Goal: Task Accomplishment & Management: Use online tool/utility

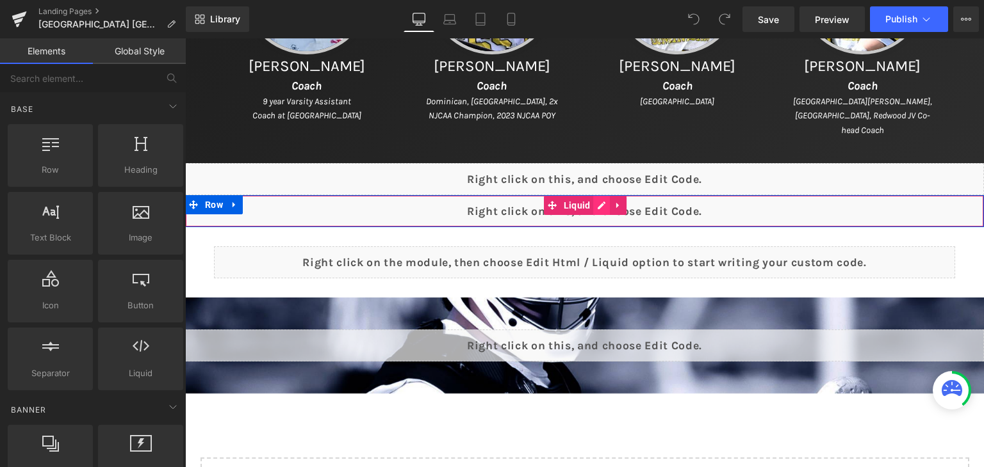
click at [596, 201] on div "Liquid" at bounding box center [584, 211] width 799 height 32
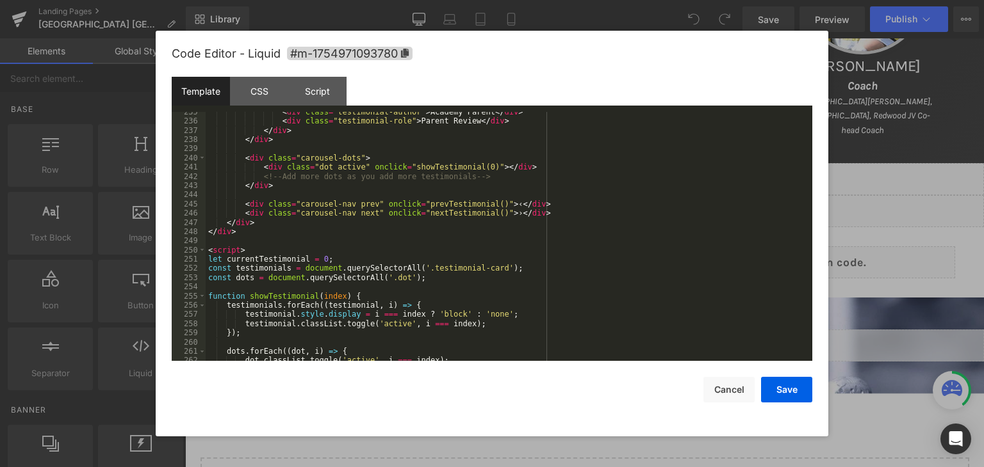
scroll to position [2075, 0]
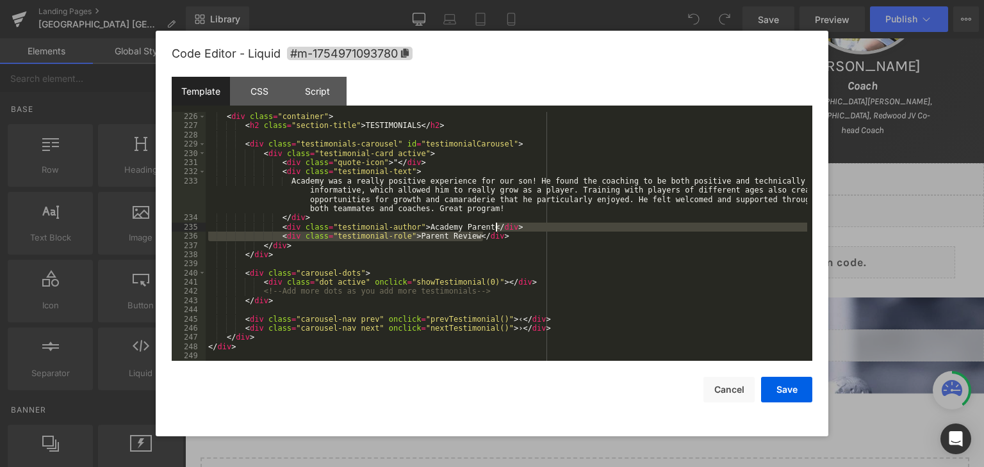
drag, startPoint x: 487, startPoint y: 236, endPoint x: 505, endPoint y: 228, distance: 19.5
click at [505, 228] on div "< div class = "testimonials-section" > < div class = "container" > < h2 class =…" at bounding box center [506, 237] width 601 height 268
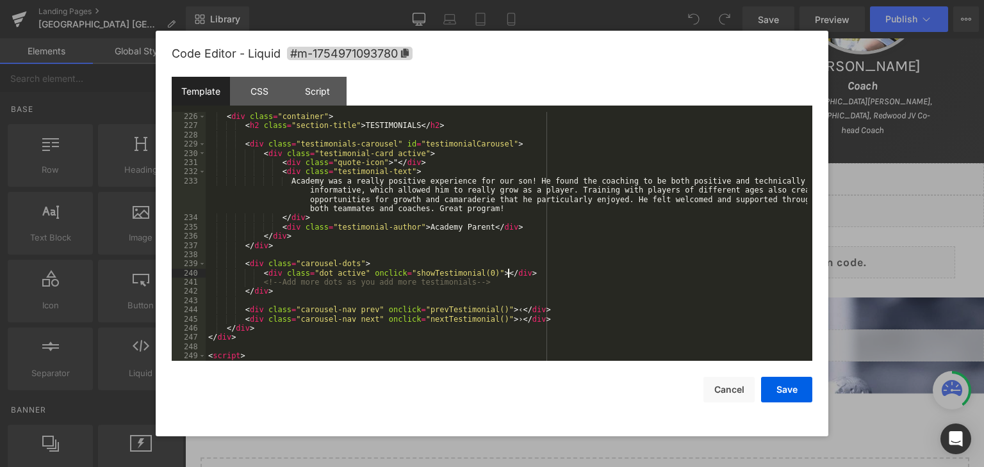
click at [524, 272] on div "< div class = "testimonials-section" > < div class = "container" > < h2 class =…" at bounding box center [506, 237] width 601 height 268
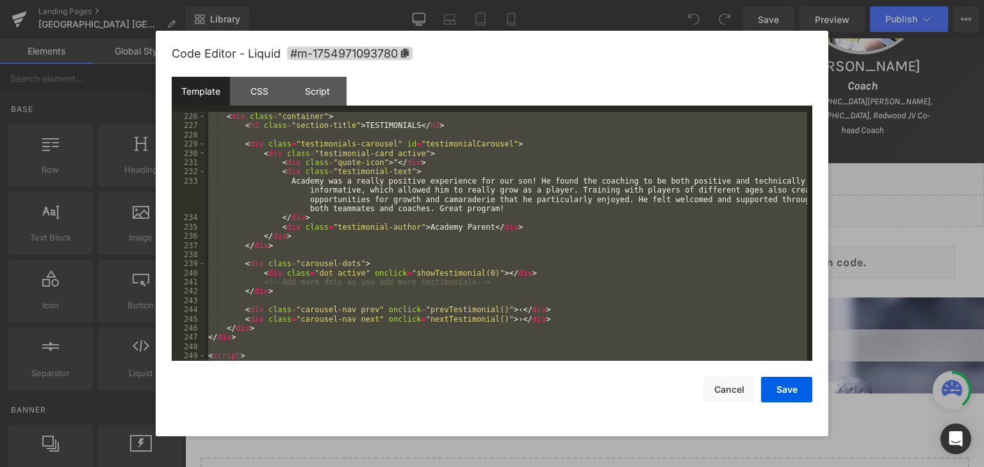
click at [373, 172] on div "< div class = "testimonials-section" > < div class = "container" > < h2 class =…" at bounding box center [506, 236] width 601 height 249
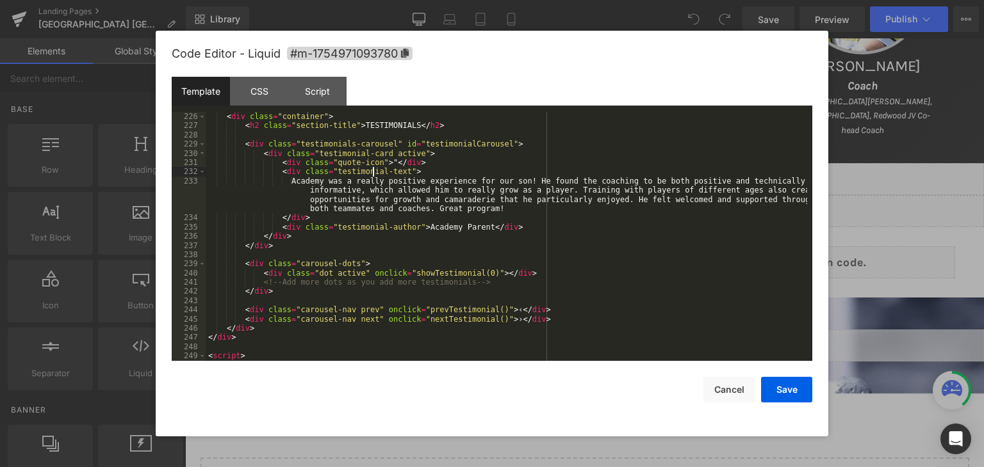
click at [373, 172] on div "< div class = "testimonials-section" > < div class = "container" > < h2 class =…" at bounding box center [506, 237] width 601 height 268
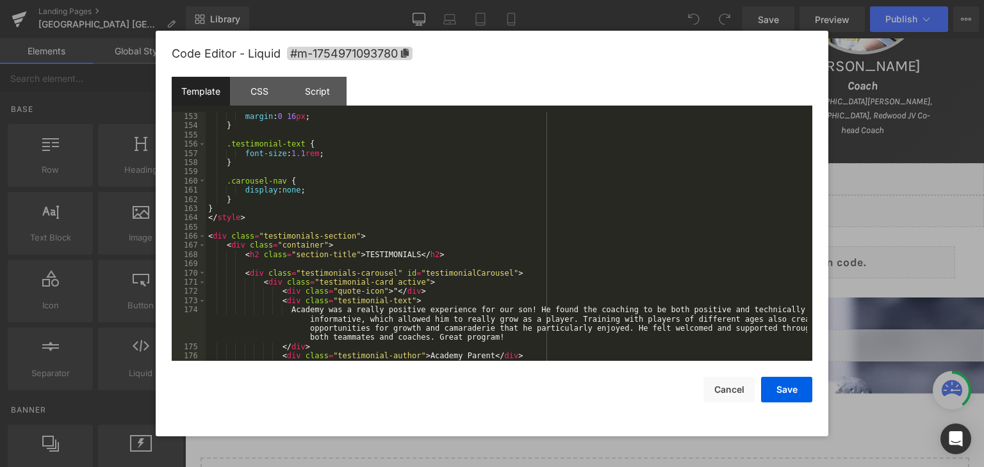
scroll to position [1555, 0]
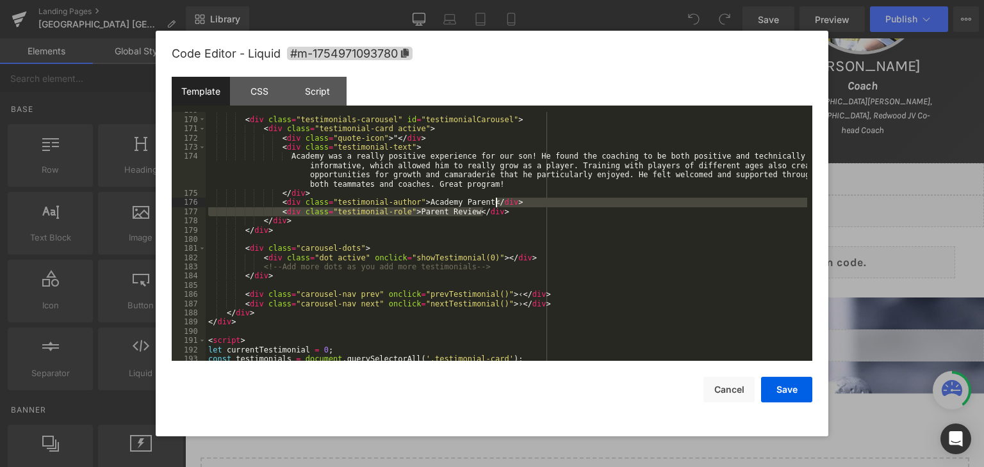
drag, startPoint x: 499, startPoint y: 212, endPoint x: 506, endPoint y: 201, distance: 12.6
click at [506, 201] on div "< div class = "testimonials-carousel" id = "testimonialCarousel" > < div class …" at bounding box center [506, 240] width 601 height 268
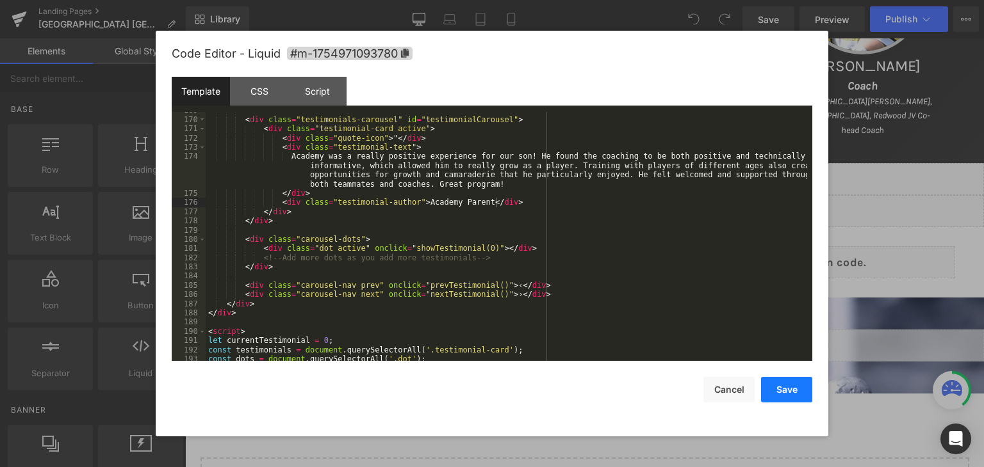
click at [783, 384] on button "Save" at bounding box center [786, 390] width 51 height 26
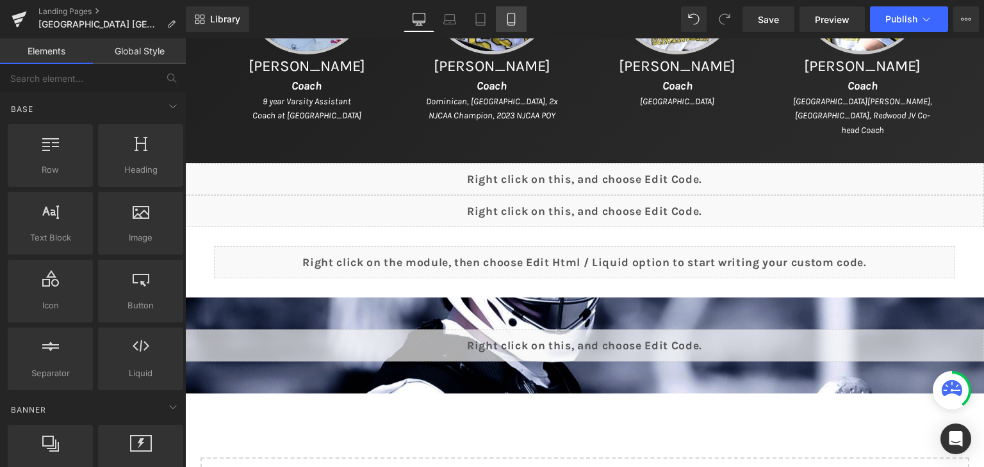
click at [507, 15] on icon at bounding box center [511, 19] width 13 height 13
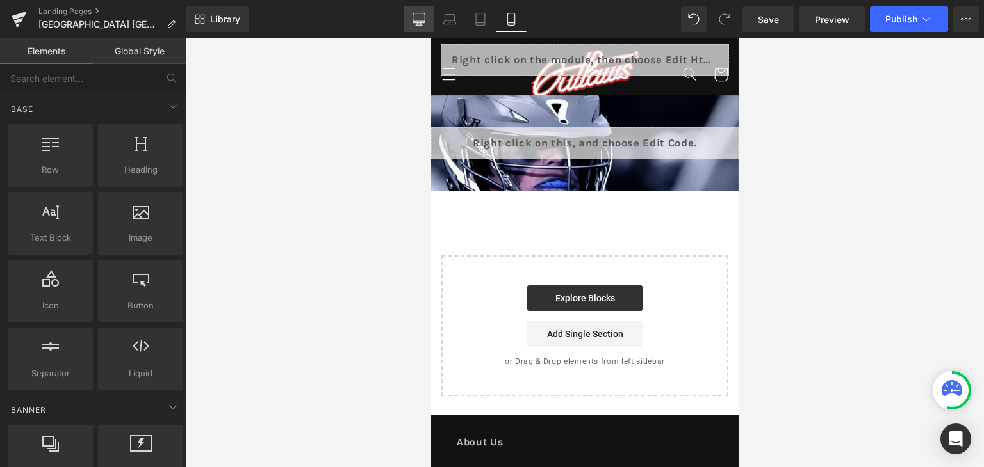
click at [430, 17] on link "Desktop" at bounding box center [418, 19] width 31 height 26
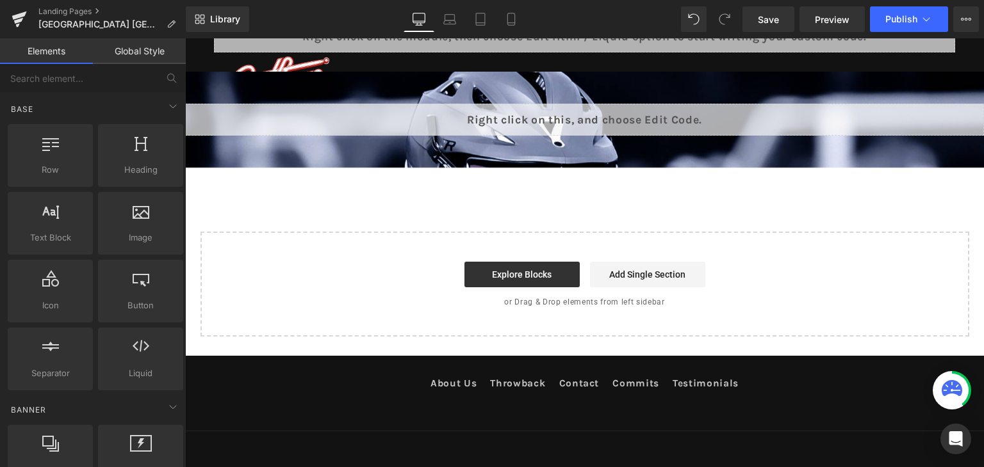
scroll to position [1144, 0]
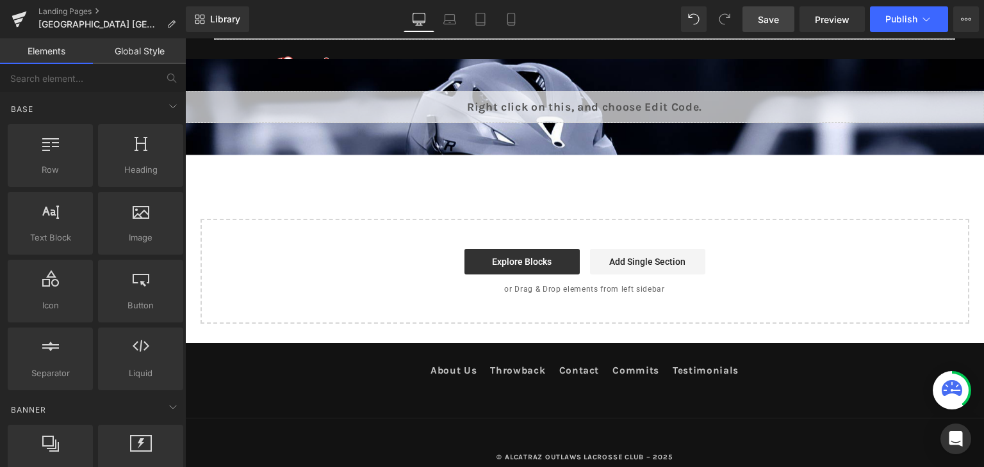
click at [789, 19] on link "Save" at bounding box center [768, 19] width 52 height 26
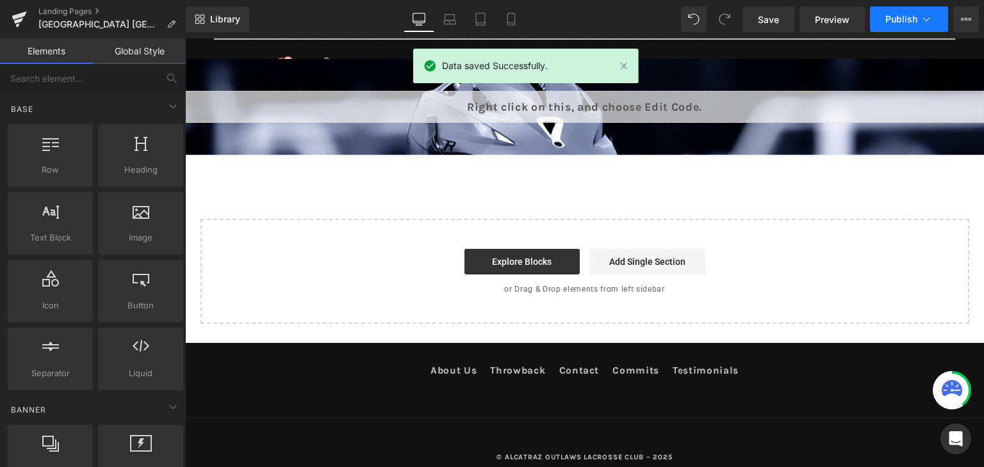
click at [889, 11] on button "Publish" at bounding box center [909, 19] width 78 height 26
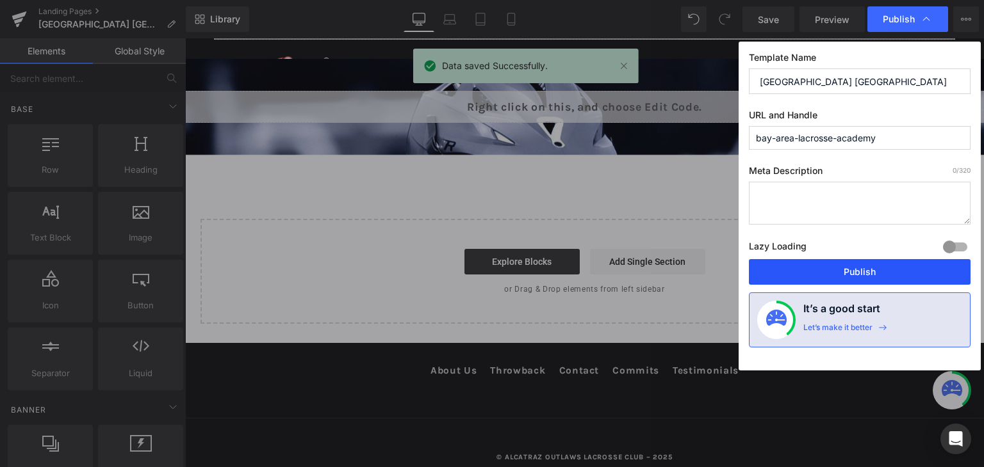
drag, startPoint x: 871, startPoint y: 270, endPoint x: 409, endPoint y: 56, distance: 508.8
click at [871, 270] on button "Publish" at bounding box center [860, 272] width 222 height 26
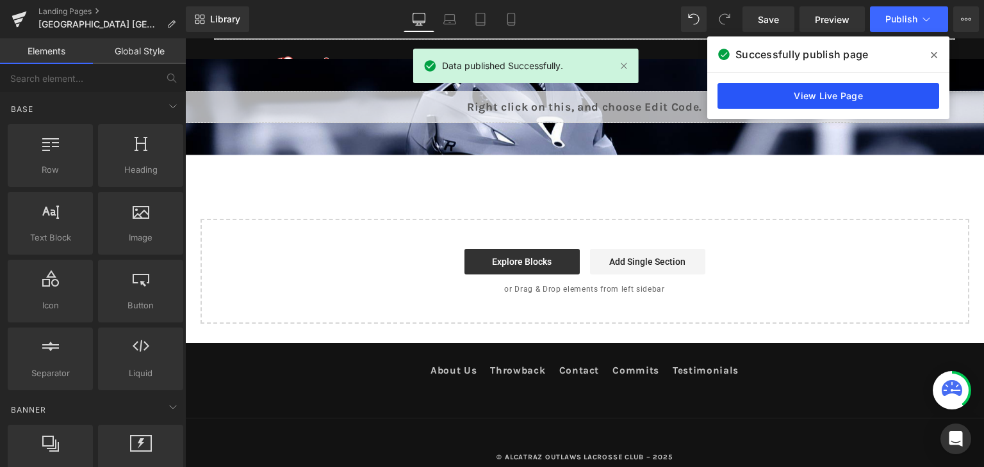
click at [835, 102] on link "View Live Page" at bounding box center [828, 96] width 222 height 26
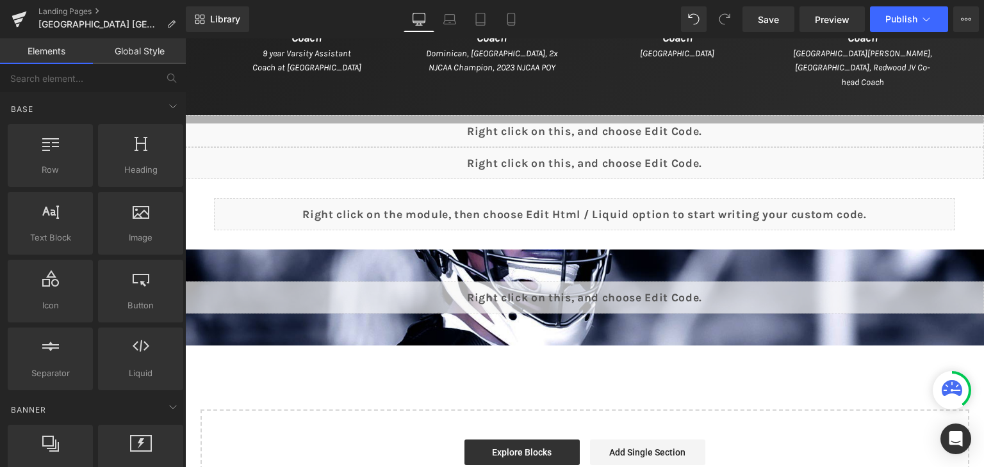
scroll to position [759, 0]
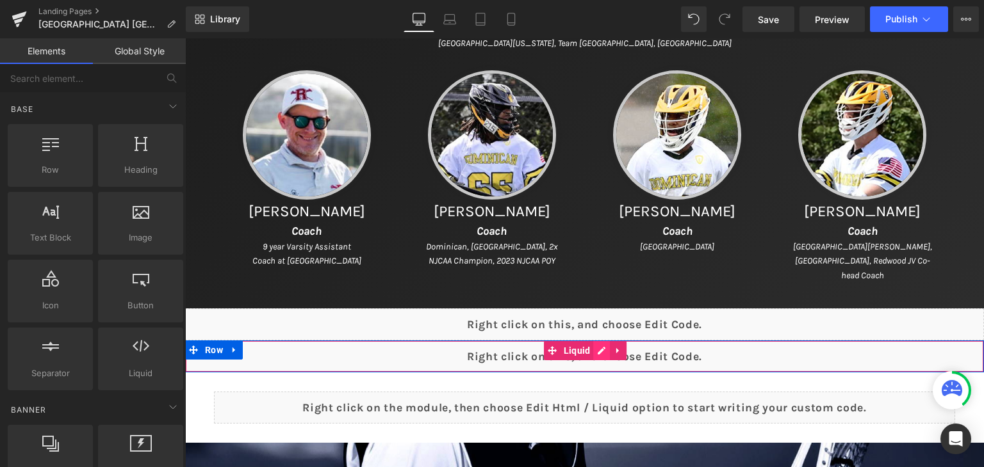
click at [601, 353] on div "Liquid" at bounding box center [584, 357] width 799 height 32
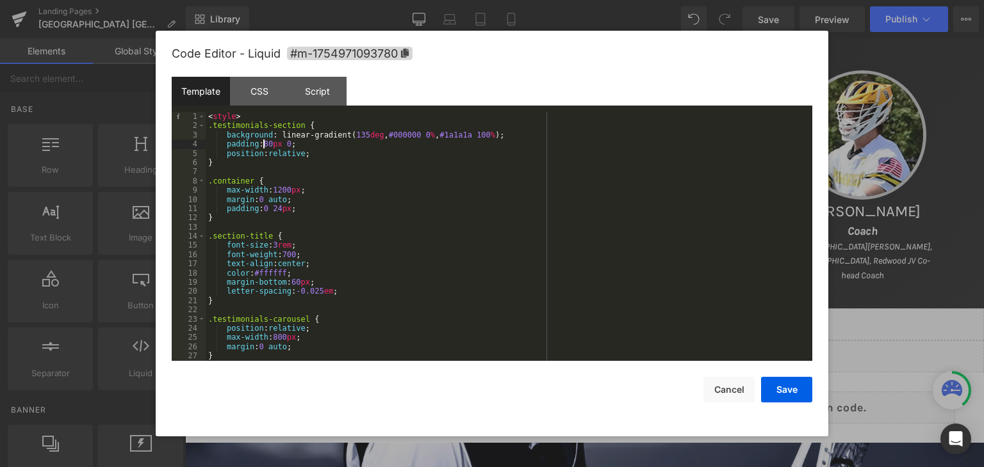
click at [265, 144] on div "< style > .testimonials-section { background : linear-gradient( 135 deg , #0000…" at bounding box center [506, 246] width 601 height 268
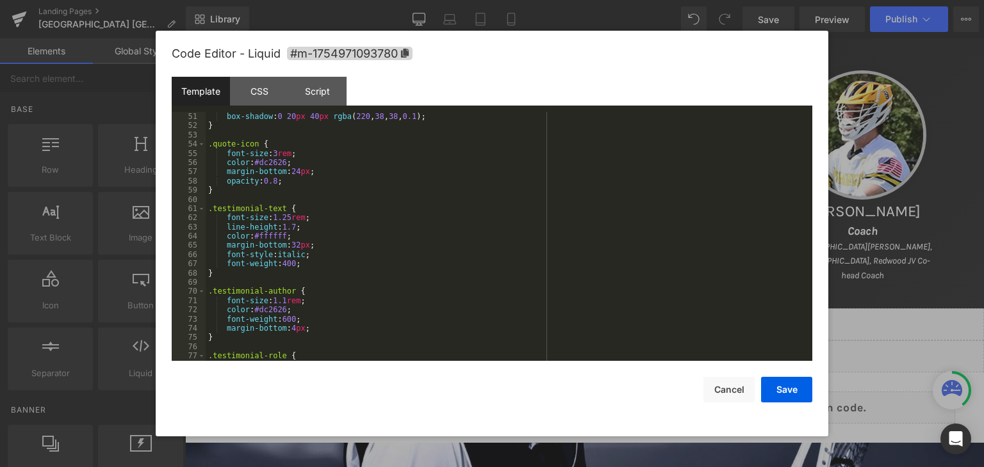
scroll to position [499, 0]
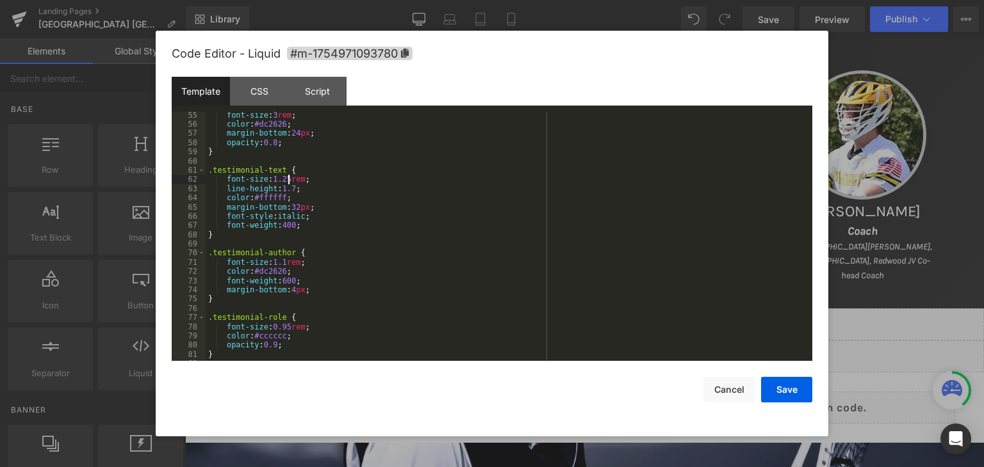
click at [288, 178] on div "font-size : 3 rem ; color : #dc2626 ; margin-bottom : 24 px ; opacity : 0.8 ; }…" at bounding box center [506, 245] width 601 height 268
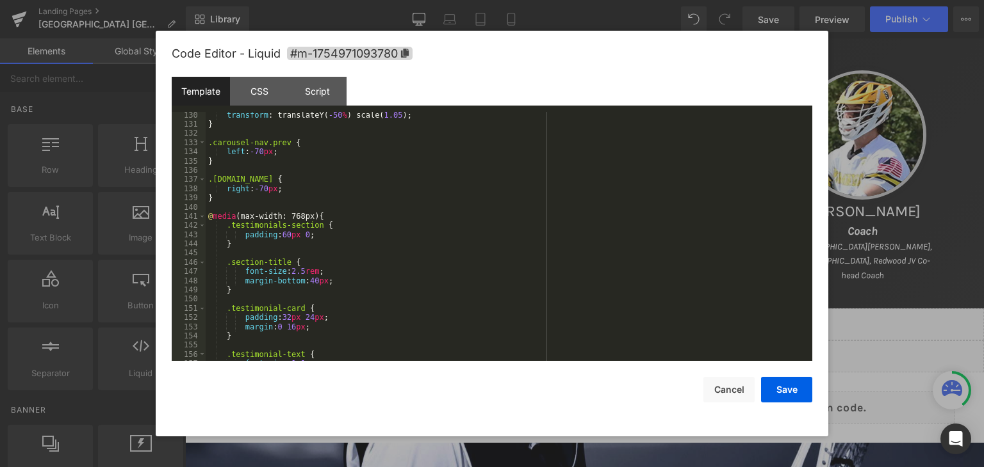
scroll to position [1268, 0]
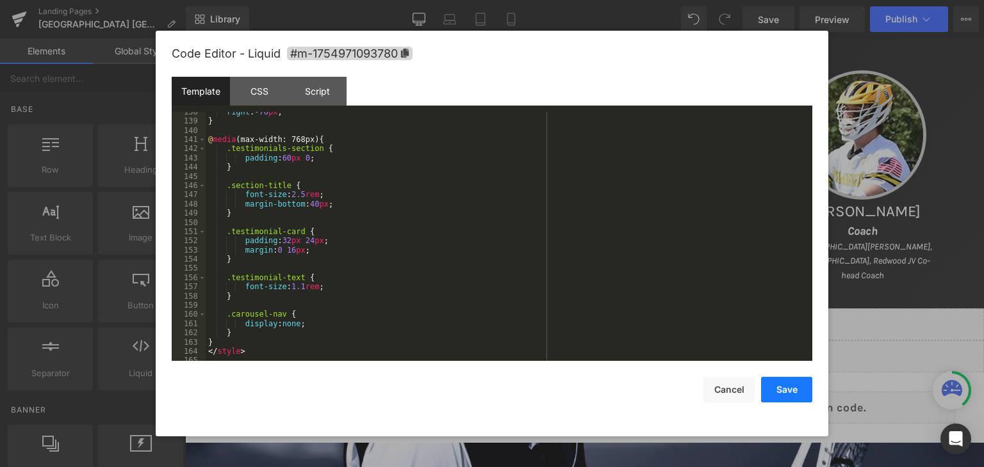
click at [792, 388] on button "Save" at bounding box center [786, 390] width 51 height 26
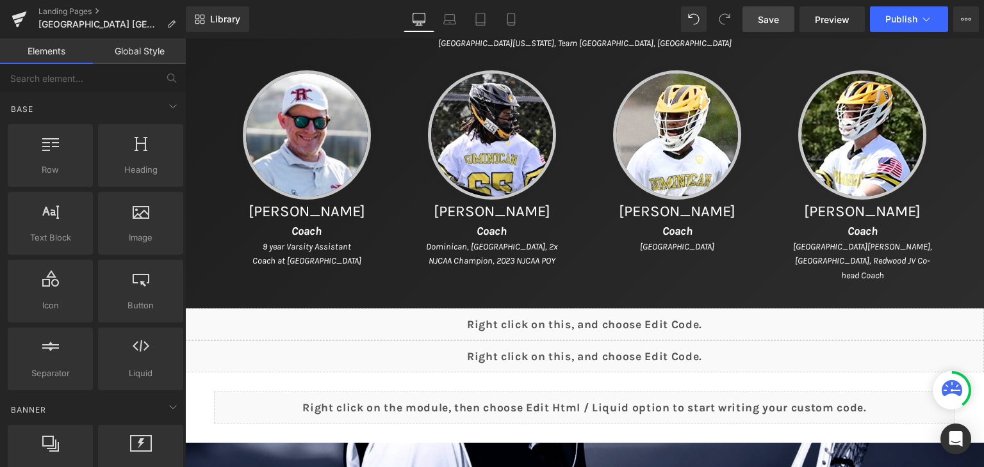
click at [767, 26] on link "Save" at bounding box center [768, 19] width 52 height 26
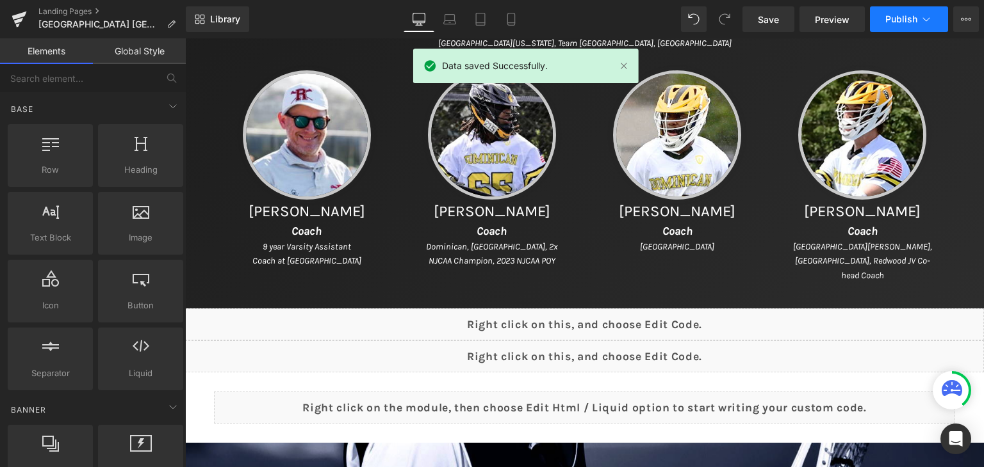
click at [889, 26] on button "Publish" at bounding box center [909, 19] width 78 height 26
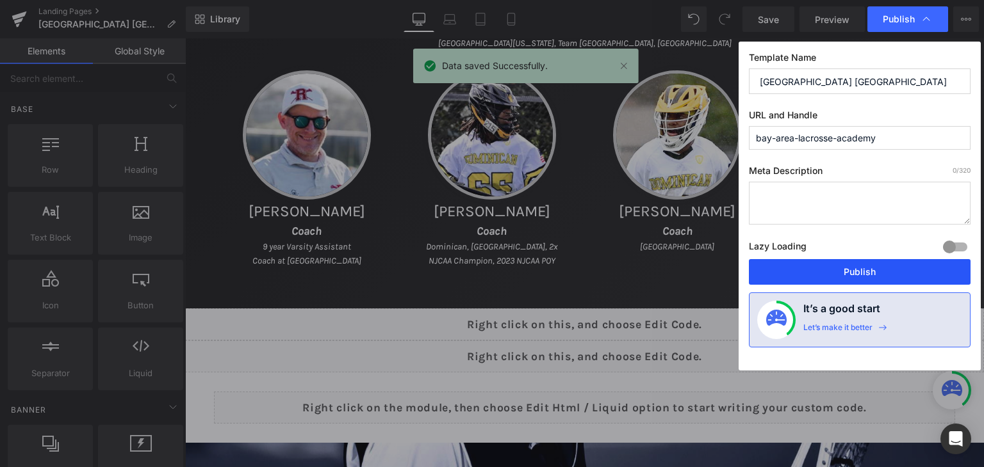
click at [798, 276] on button "Publish" at bounding box center [860, 272] width 222 height 26
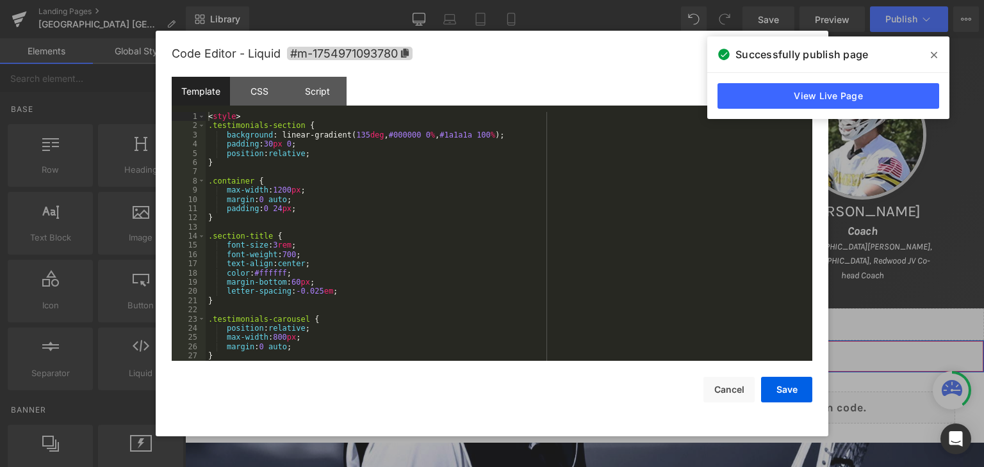
click at [596, 349] on div "Liquid" at bounding box center [584, 357] width 799 height 32
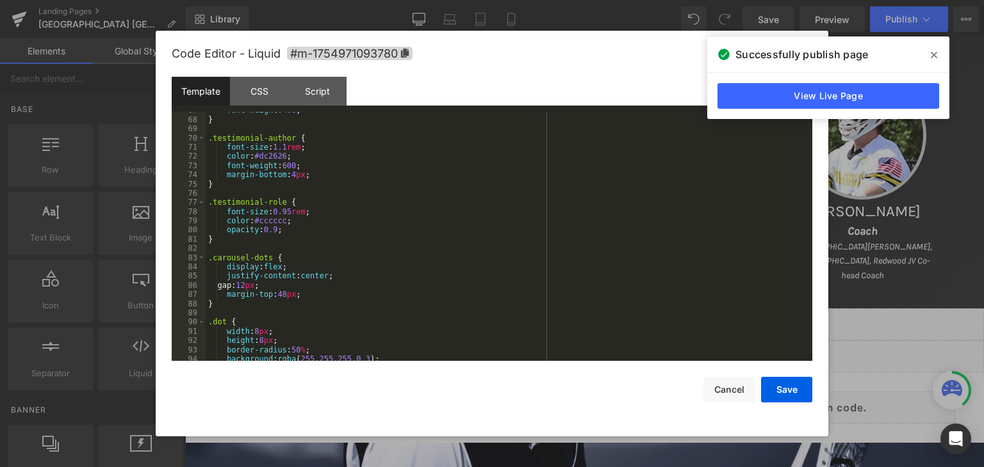
scroll to position [576, 0]
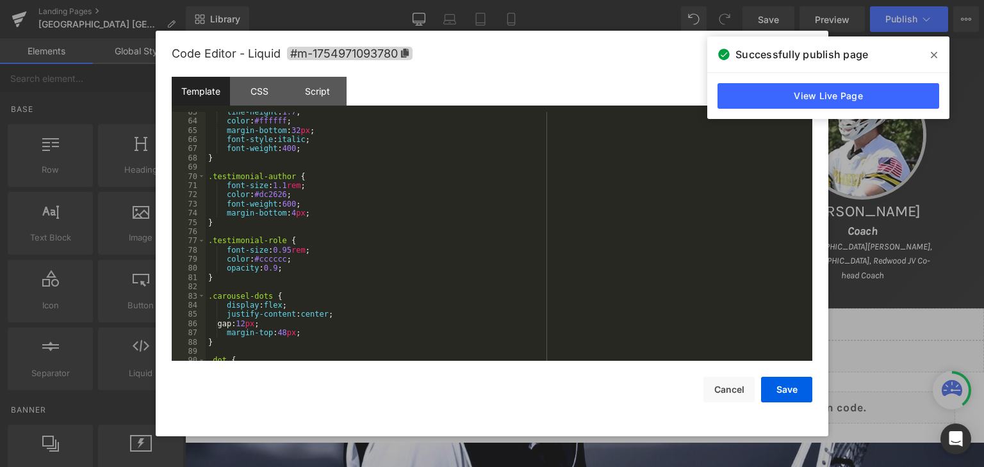
click at [286, 182] on div "line-height : 1.7 ; color : #ffffff ; margin-bottom : 32 px ; font-style : ital…" at bounding box center [506, 242] width 601 height 268
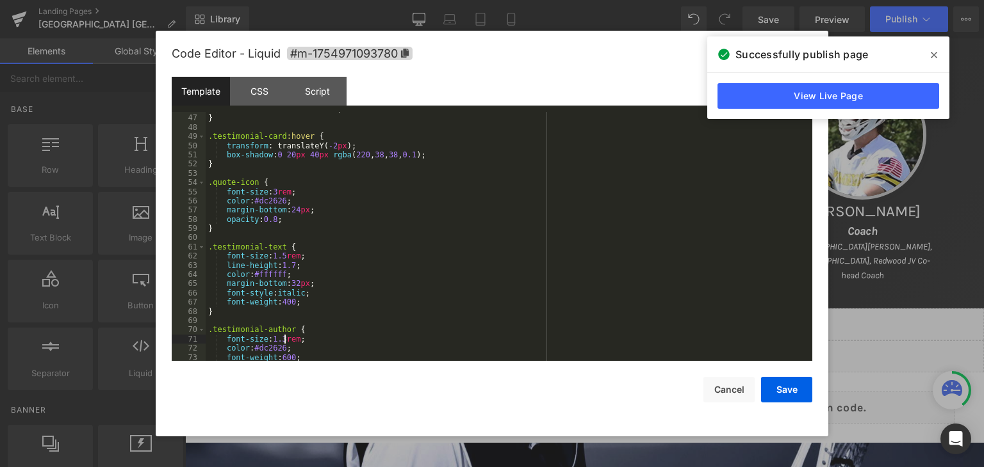
scroll to position [384, 0]
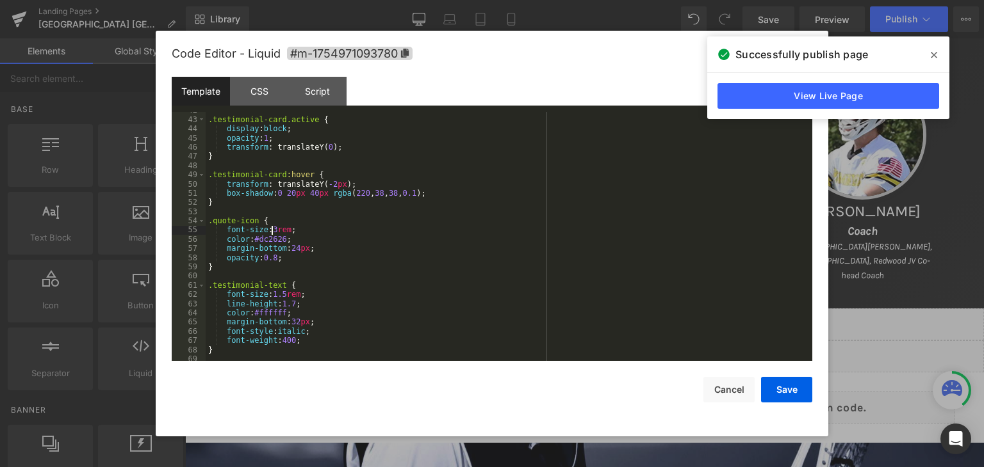
click at [273, 231] on div ".testimonial-card.active { display : block ; opacity : 1 ; transform : translat…" at bounding box center [506, 240] width 601 height 268
click at [277, 229] on div ".testimonial-card.active { display : block ; opacity : 1 ; transform : translat…" at bounding box center [506, 240] width 601 height 268
click at [781, 390] on button "Save" at bounding box center [786, 390] width 51 height 26
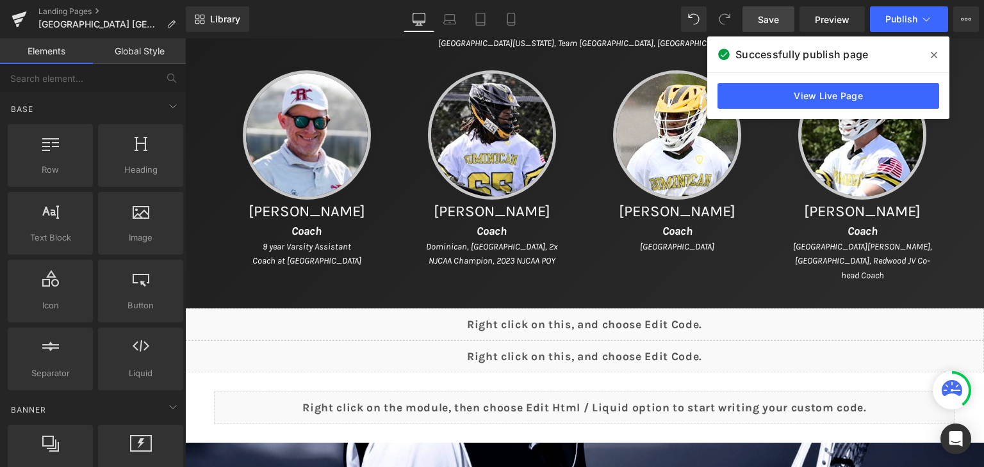
click at [781, 25] on link "Save" at bounding box center [768, 19] width 52 height 26
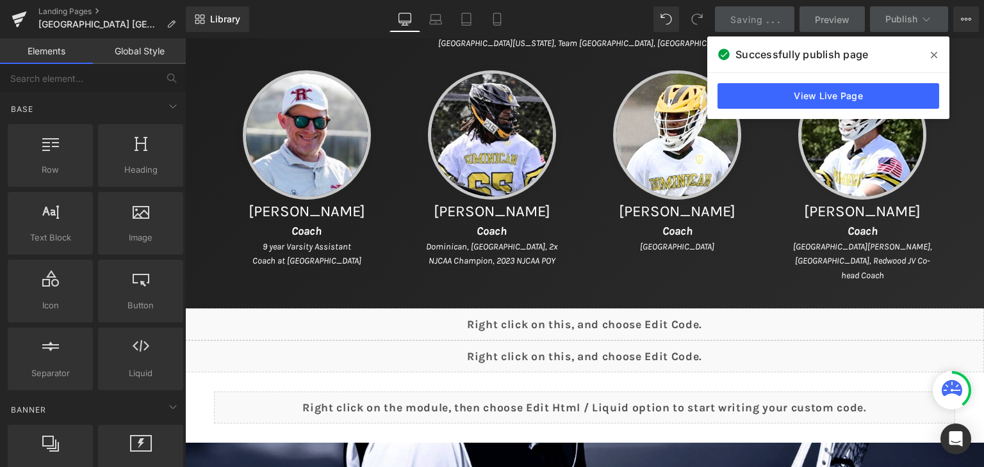
click at [929, 52] on span at bounding box center [933, 55] width 20 height 20
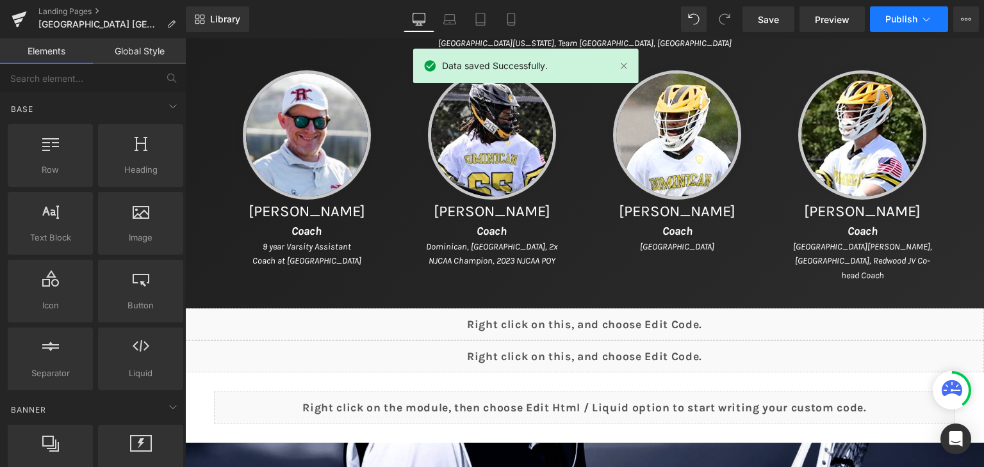
click at [895, 14] on span "Publish" at bounding box center [901, 19] width 32 height 10
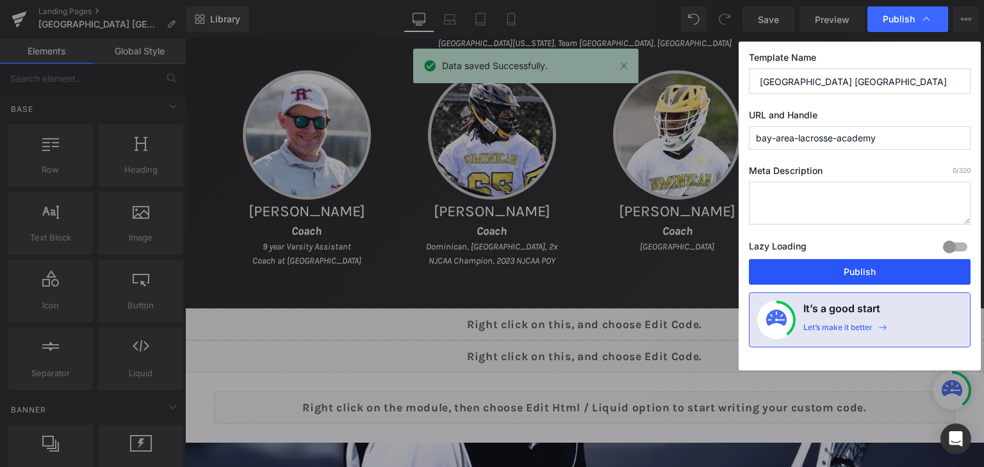
click at [844, 266] on button "Publish" at bounding box center [860, 272] width 222 height 26
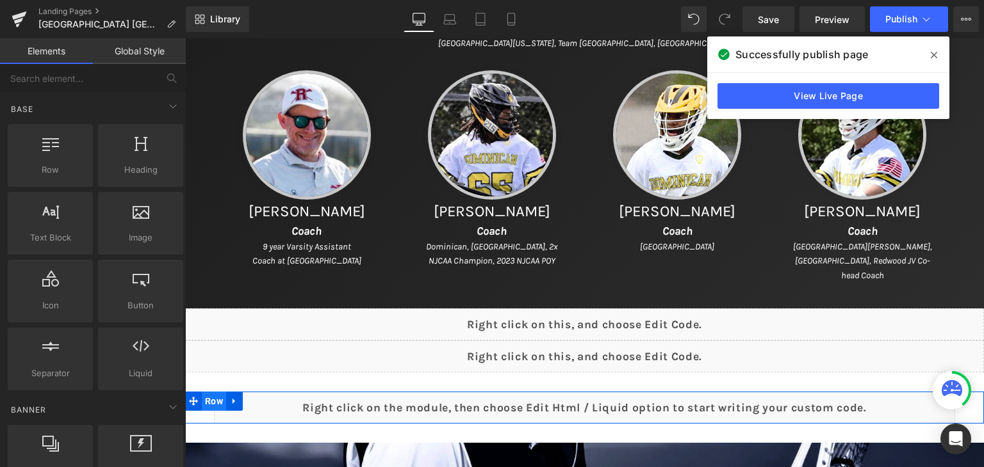
click at [207, 396] on span "Row" at bounding box center [214, 401] width 24 height 19
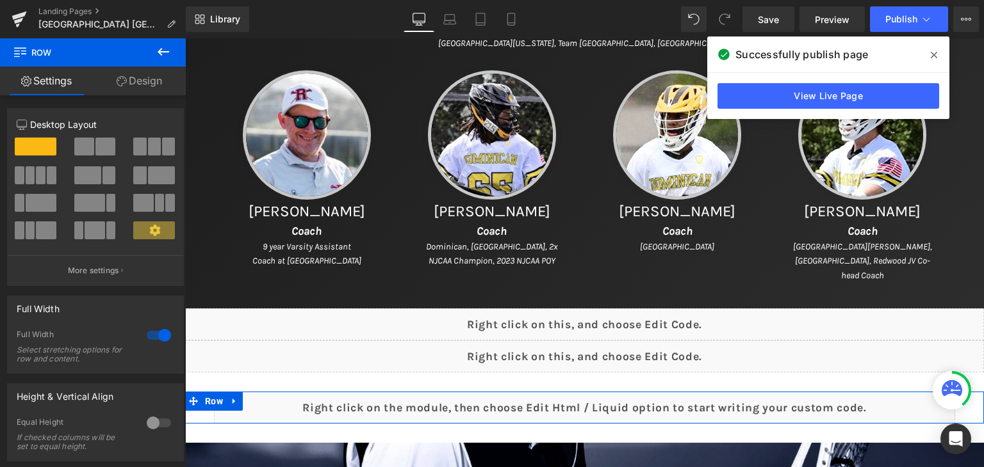
click at [145, 76] on link "Design" at bounding box center [139, 81] width 93 height 29
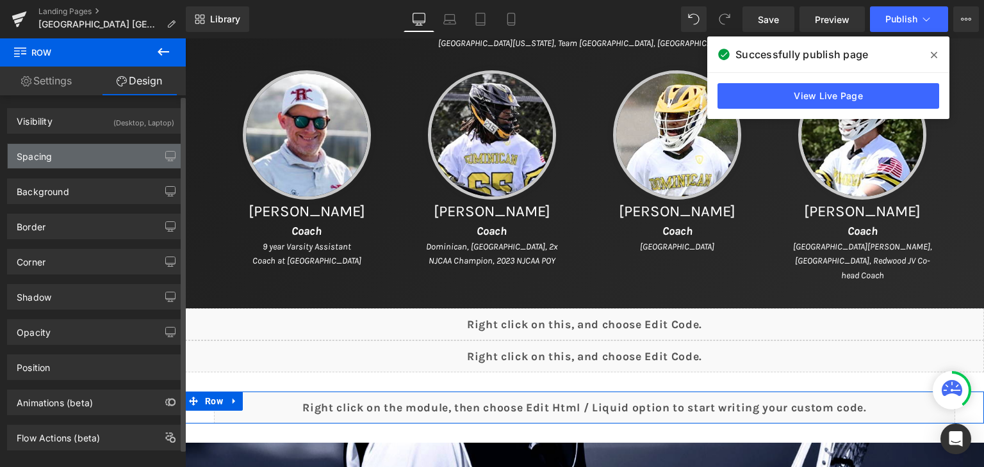
click at [53, 163] on div "Spacing" at bounding box center [95, 156] width 175 height 24
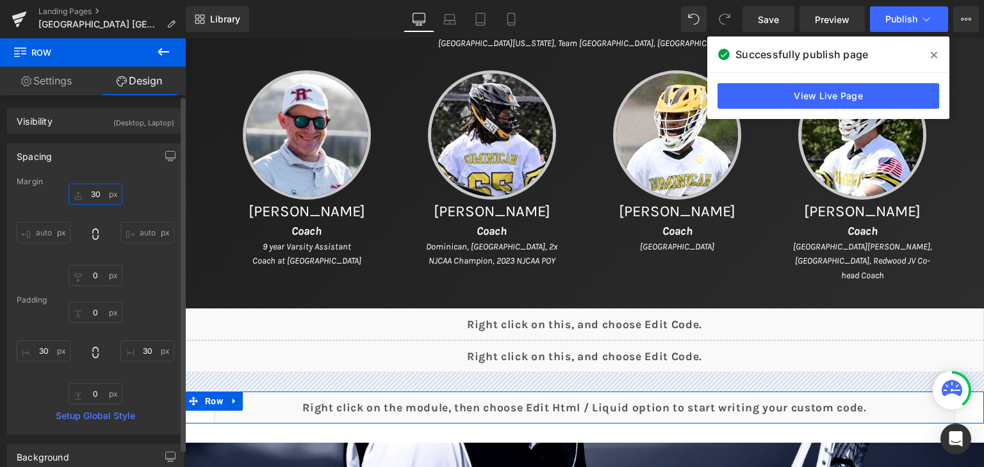
click at [101, 193] on input "30" at bounding box center [96, 194] width 54 height 21
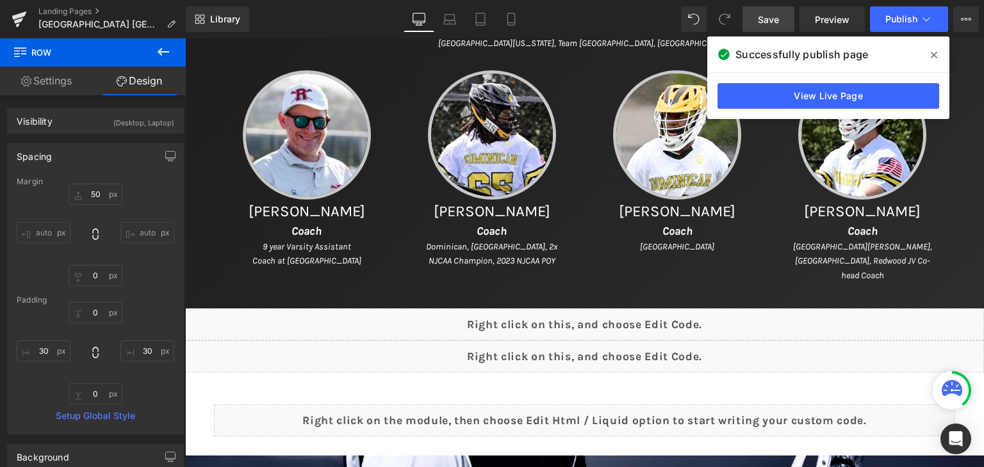
click at [753, 13] on link "Save" at bounding box center [768, 19] width 52 height 26
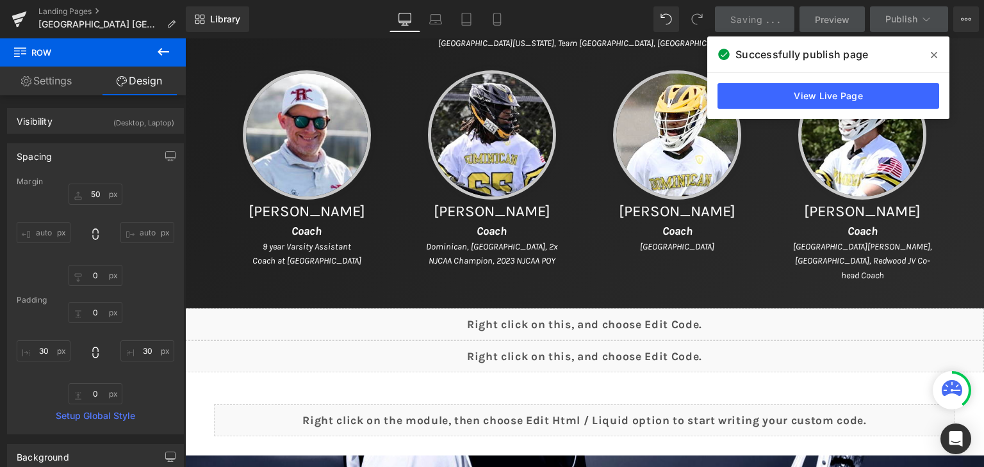
click at [932, 57] on icon at bounding box center [933, 55] width 6 height 10
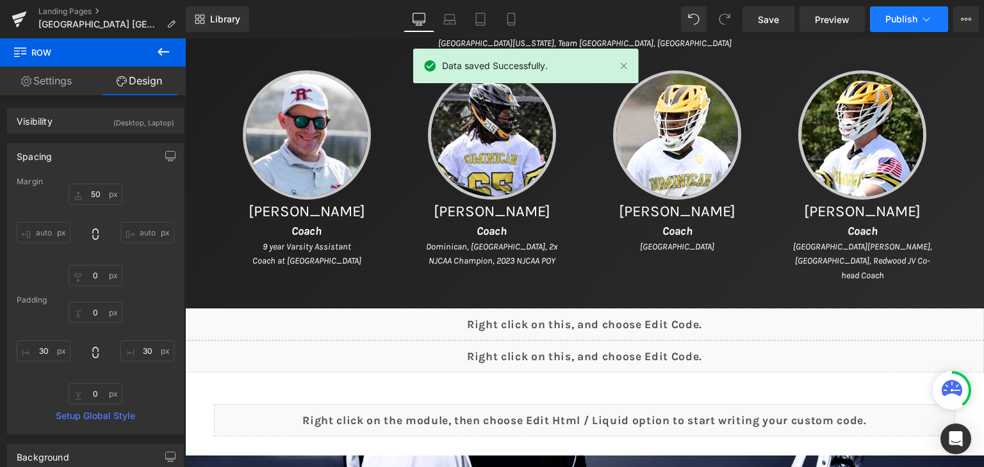
click at [898, 17] on span "Publish" at bounding box center [901, 19] width 32 height 10
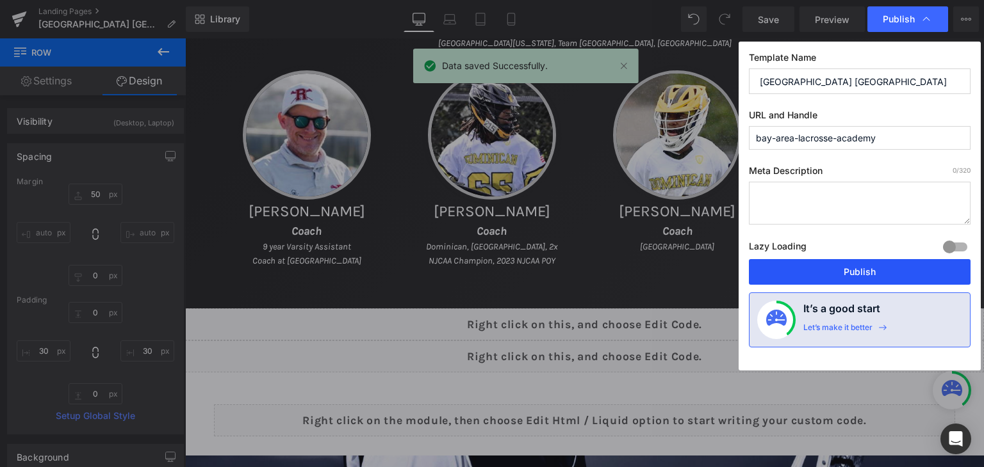
click at [845, 267] on button "Publish" at bounding box center [860, 272] width 222 height 26
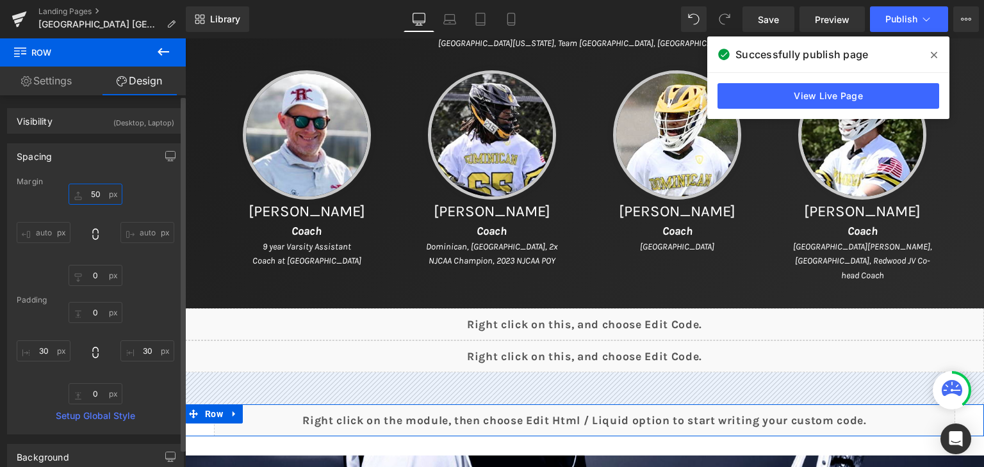
click at [101, 198] on input "50" at bounding box center [96, 194] width 54 height 21
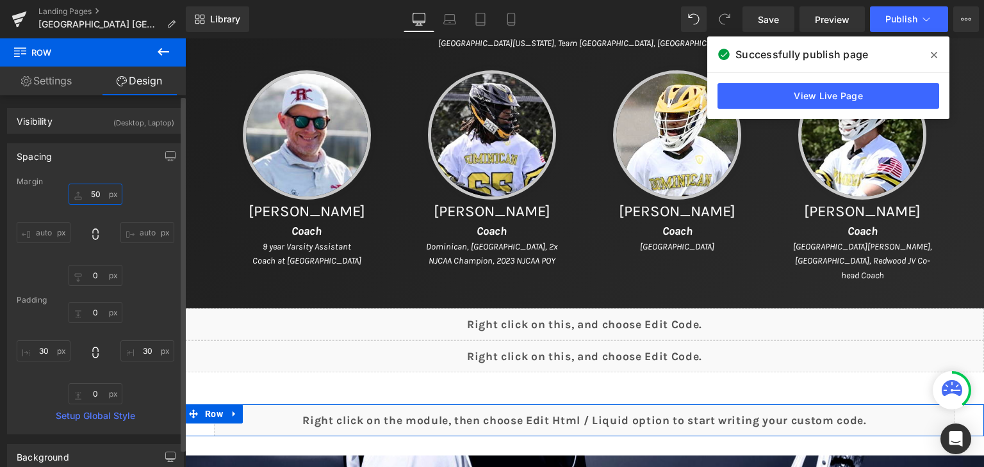
click at [101, 198] on input "50" at bounding box center [96, 194] width 54 height 21
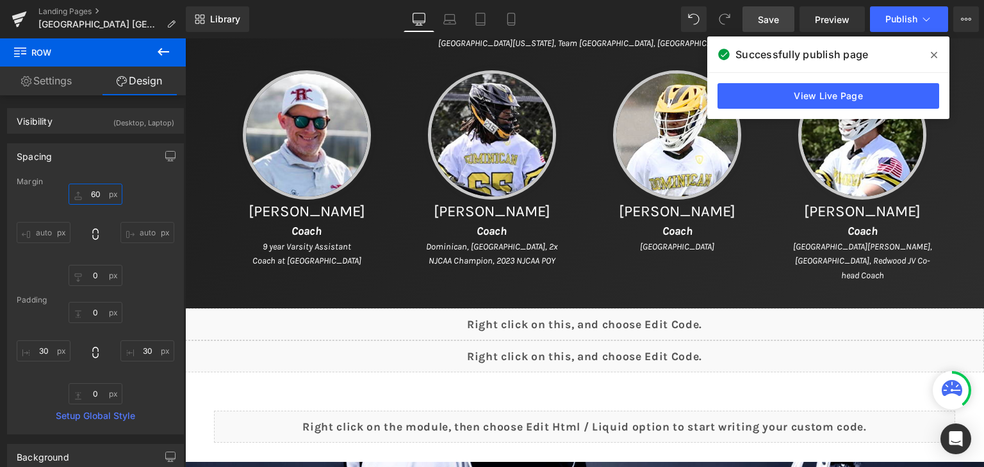
type input "60"
click at [764, 19] on span "Save" at bounding box center [768, 19] width 21 height 13
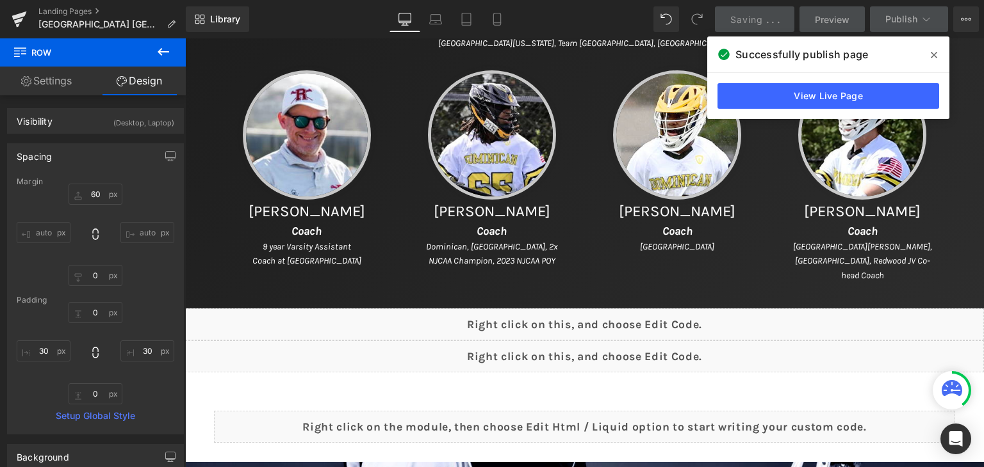
click at [935, 55] on icon at bounding box center [933, 55] width 6 height 10
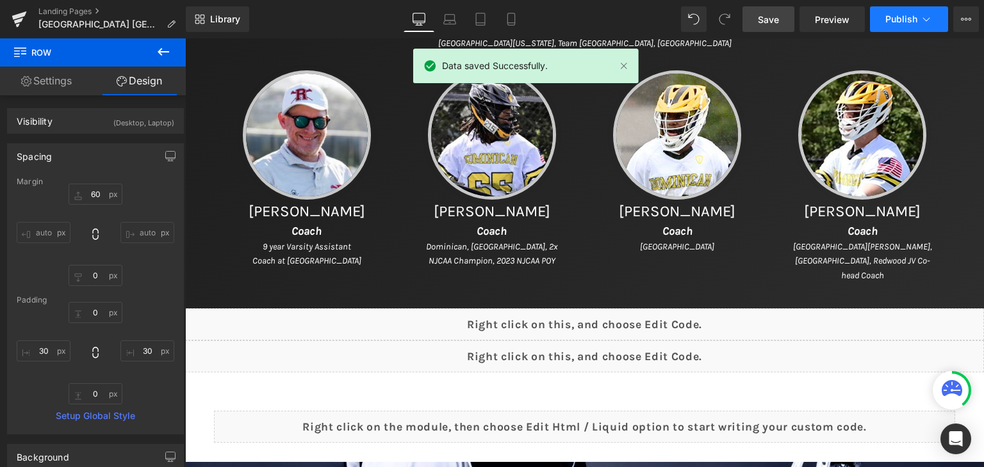
click at [895, 19] on span "Publish" at bounding box center [901, 19] width 32 height 10
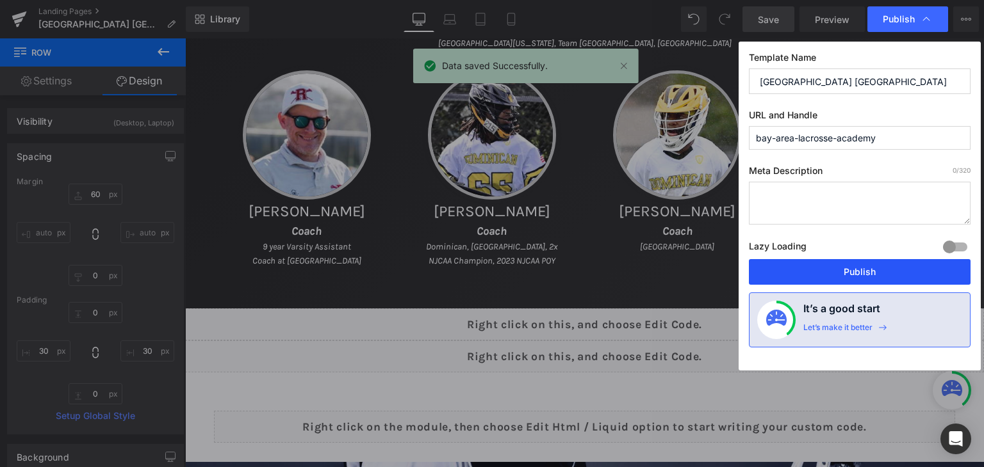
click at [845, 280] on button "Publish" at bounding box center [860, 272] width 222 height 26
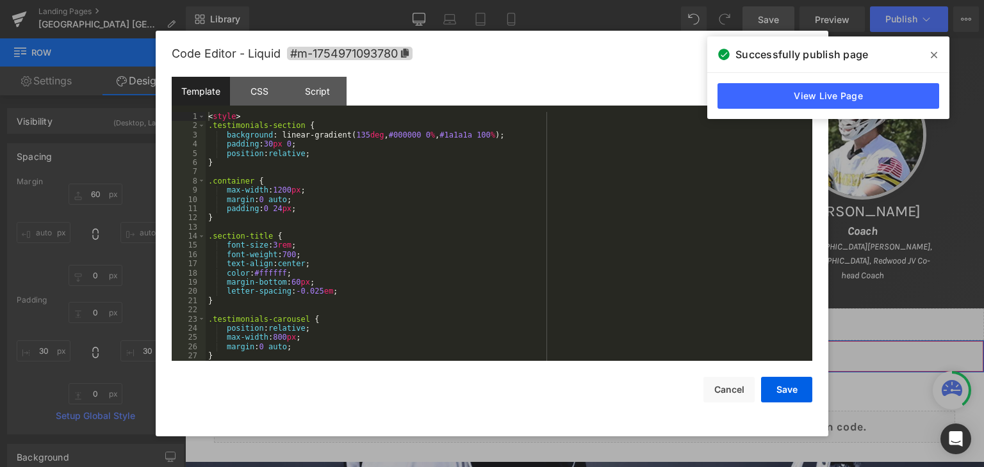
click at [596, 352] on div "Liquid" at bounding box center [584, 357] width 799 height 32
click at [471, 254] on div "< style > .testimonials-section { background : linear-gradient( 135 deg , #0000…" at bounding box center [506, 246] width 601 height 268
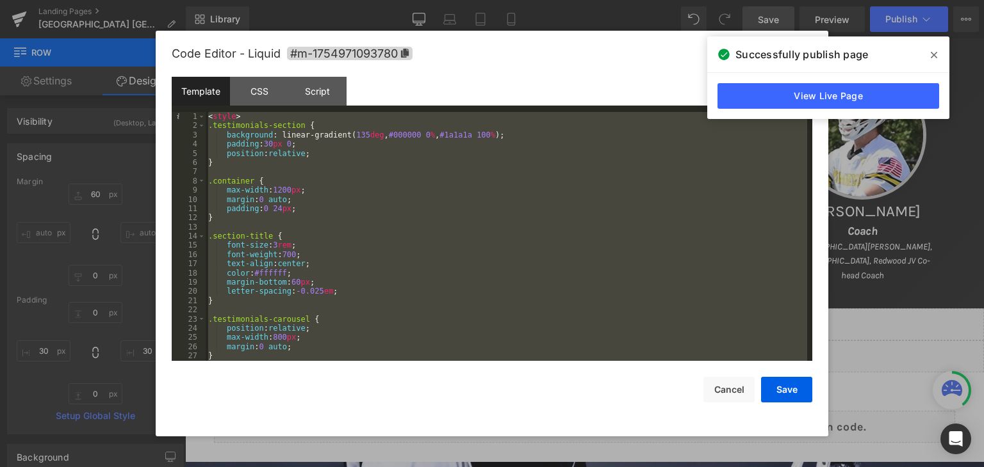
click at [454, 220] on div "< style > .testimonials-section { background : linear-gradient( 135 deg , #0000…" at bounding box center [506, 236] width 601 height 249
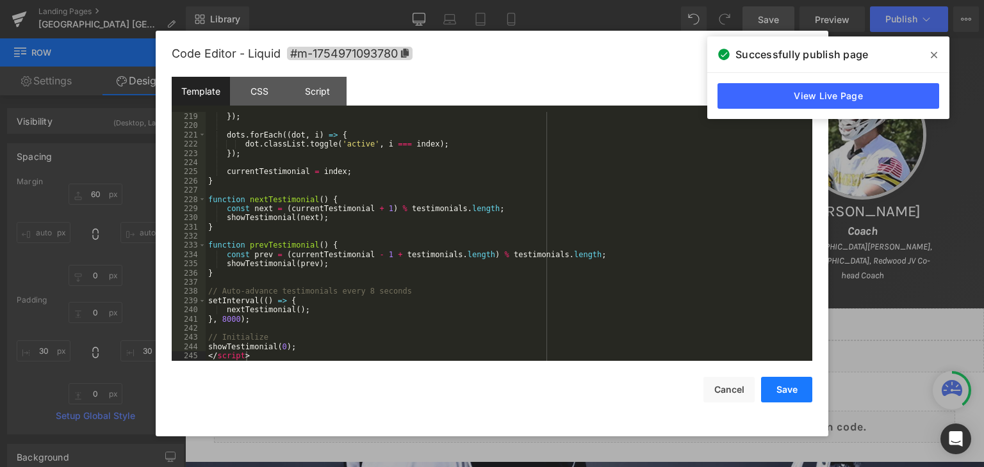
click at [790, 385] on button "Save" at bounding box center [786, 390] width 51 height 26
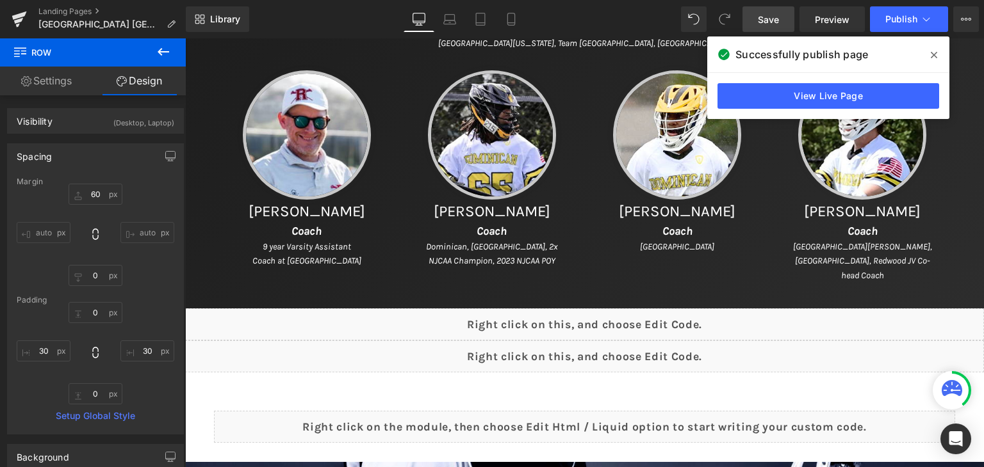
click at [773, 20] on span "Save" at bounding box center [768, 19] width 21 height 13
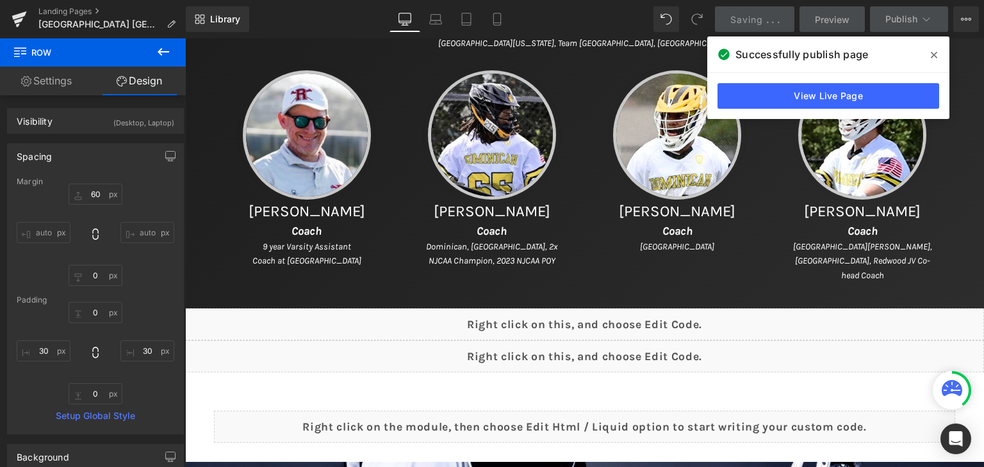
drag, startPoint x: 934, startPoint y: 57, endPoint x: 722, endPoint y: 3, distance: 219.3
click at [934, 57] on icon at bounding box center [933, 55] width 6 height 10
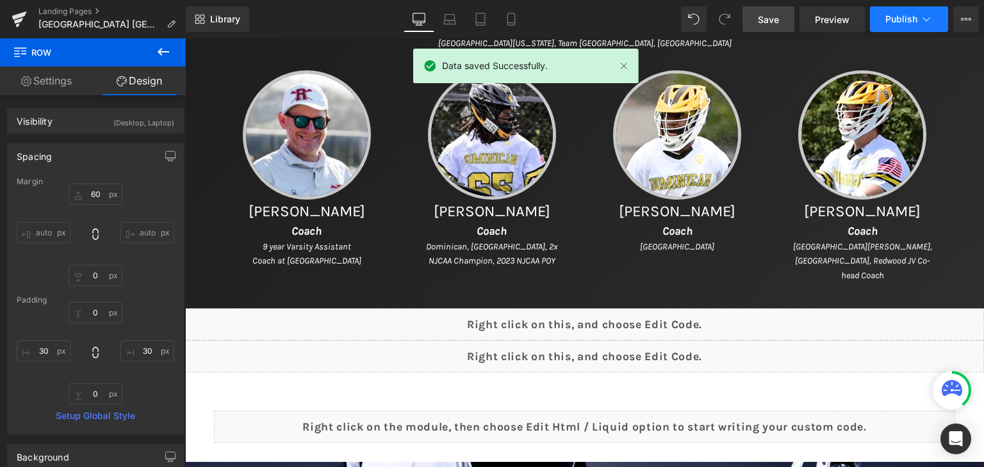
click at [895, 21] on span "Publish" at bounding box center [901, 19] width 32 height 10
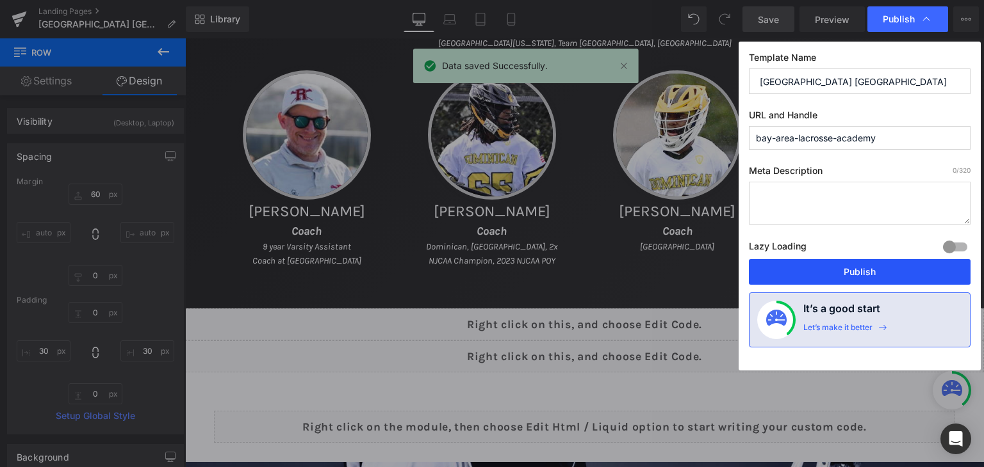
click at [823, 268] on button "Publish" at bounding box center [860, 272] width 222 height 26
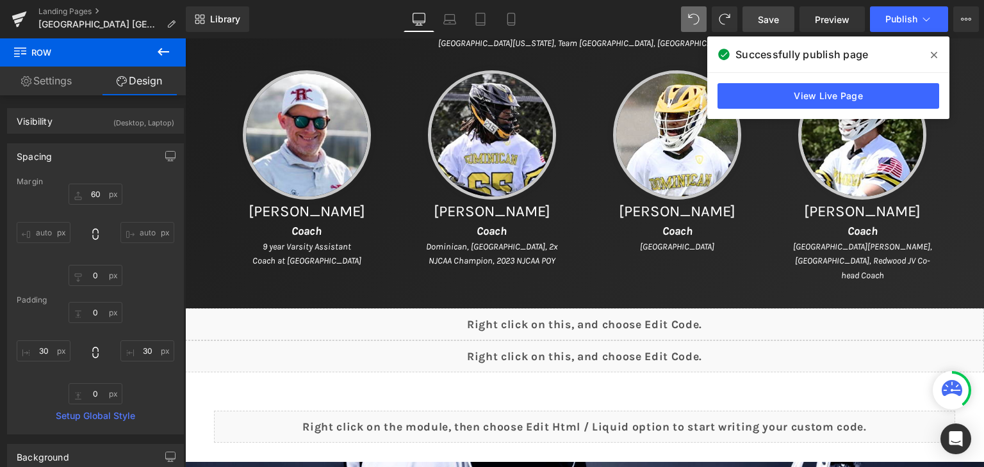
click at [776, 19] on span "Save" at bounding box center [768, 19] width 21 height 13
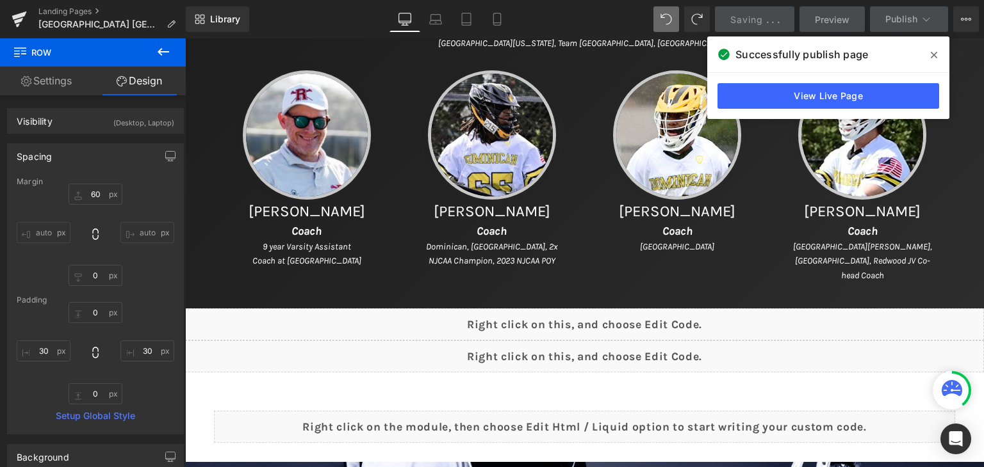
click at [933, 55] on icon at bounding box center [933, 55] width 6 height 6
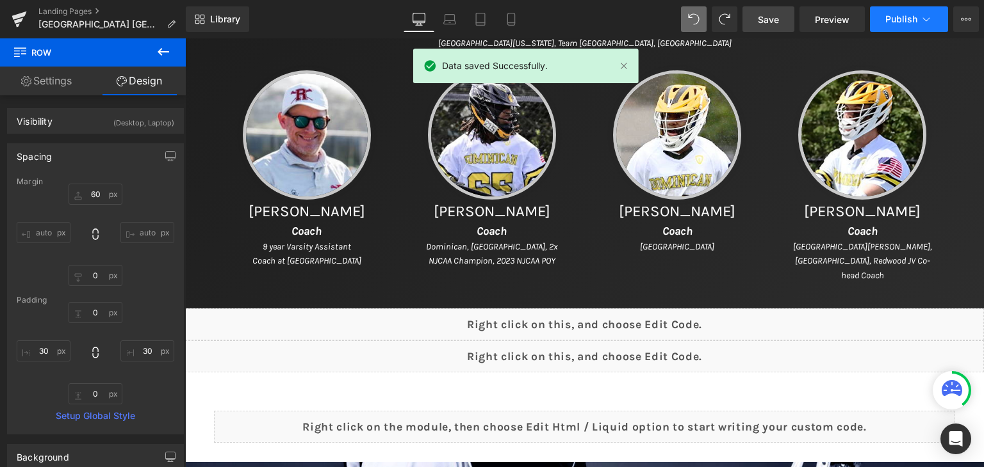
click at [898, 16] on span "Publish" at bounding box center [901, 19] width 32 height 10
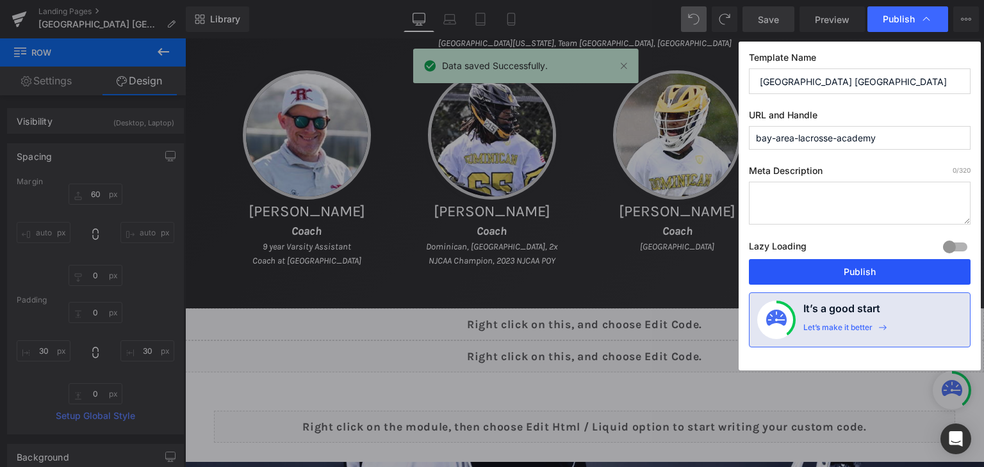
click at [865, 270] on button "Publish" at bounding box center [860, 272] width 222 height 26
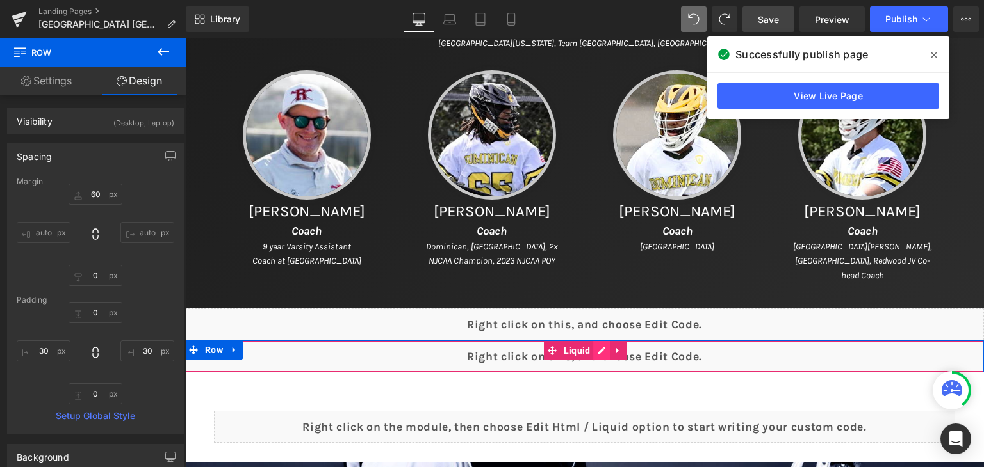
click at [599, 350] on div "Liquid" at bounding box center [584, 357] width 799 height 32
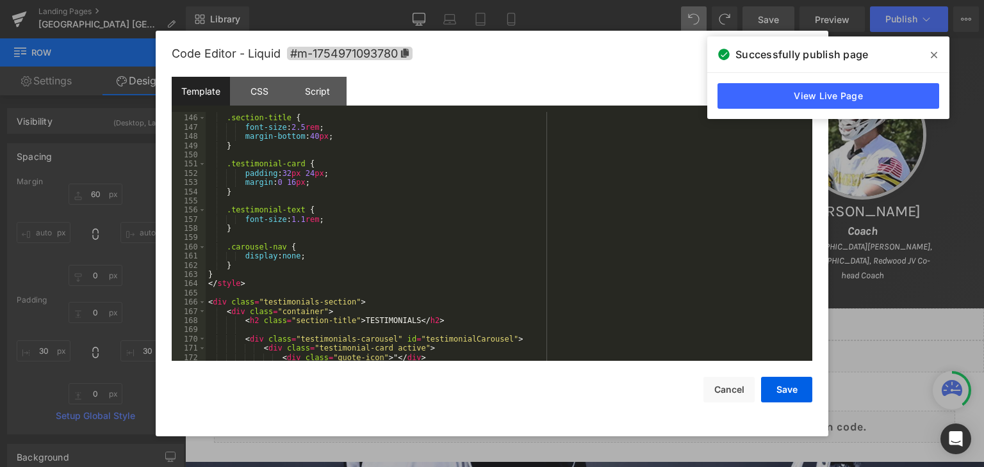
scroll to position [1460, 0]
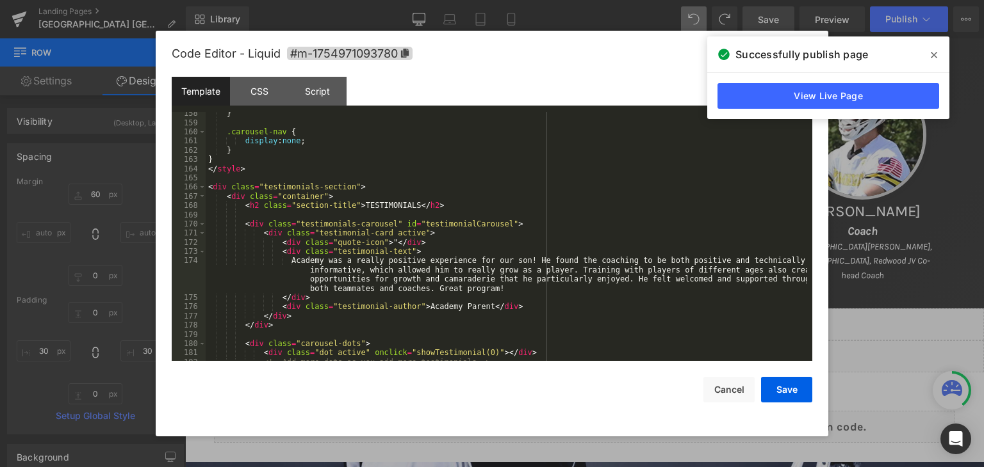
click at [402, 207] on div "} .carousel-nav { display : none ; } } </ style > < div class = "testimonials-s…" at bounding box center [506, 243] width 601 height 268
click at [801, 390] on button "Save" at bounding box center [786, 390] width 51 height 26
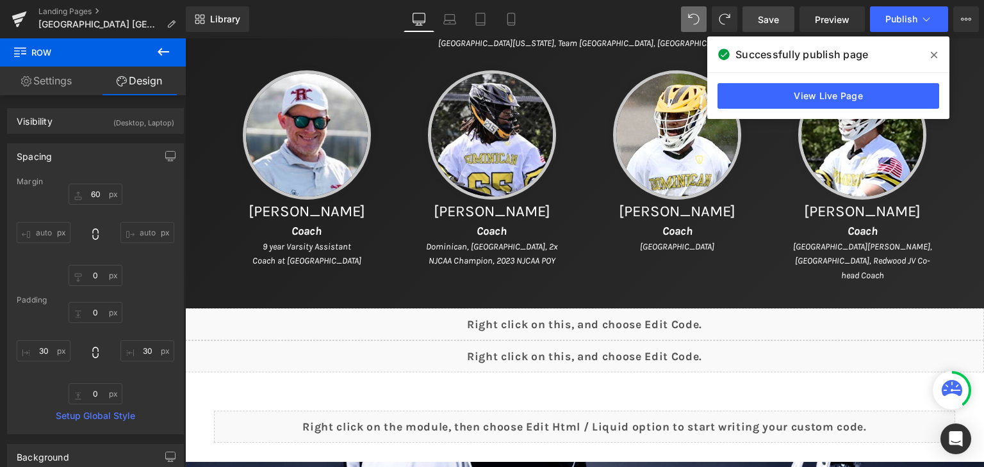
click at [932, 57] on icon at bounding box center [933, 55] width 6 height 6
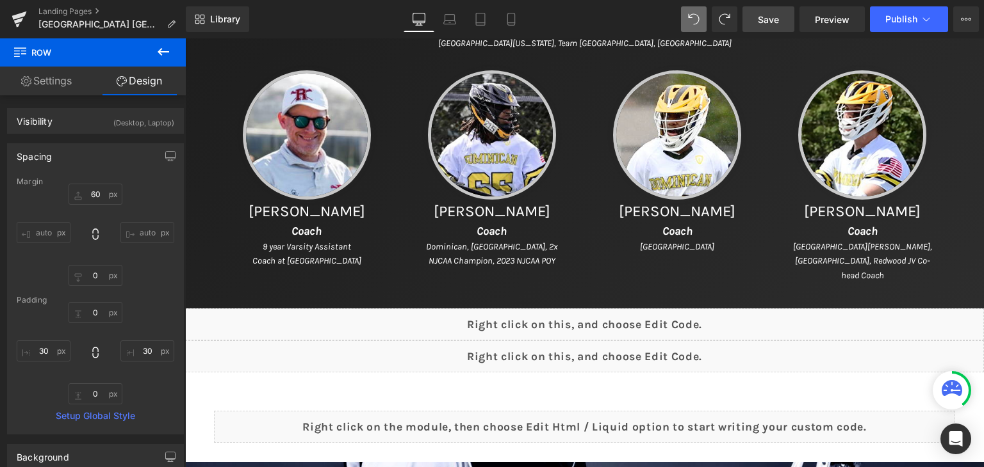
click at [774, 21] on span "Save" at bounding box center [768, 19] width 21 height 13
click at [768, 22] on span "Save" at bounding box center [768, 19] width 21 height 13
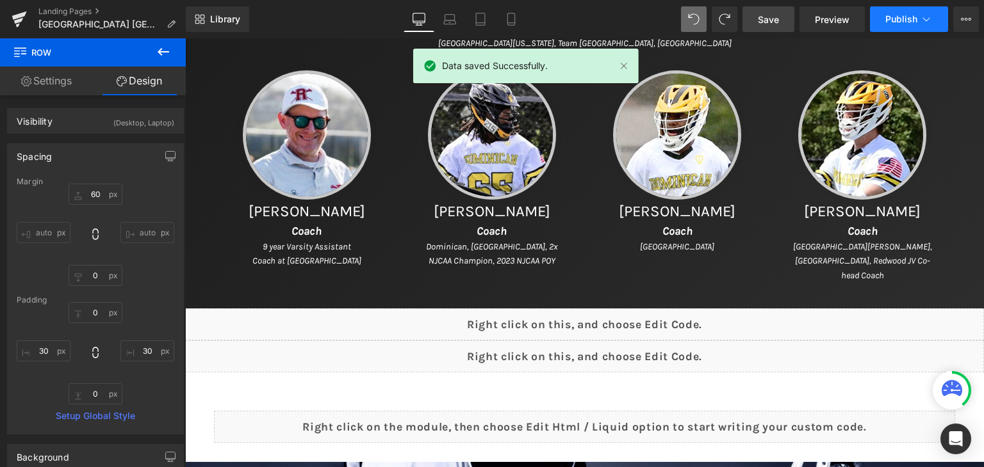
click at [898, 19] on span "Publish" at bounding box center [901, 19] width 32 height 10
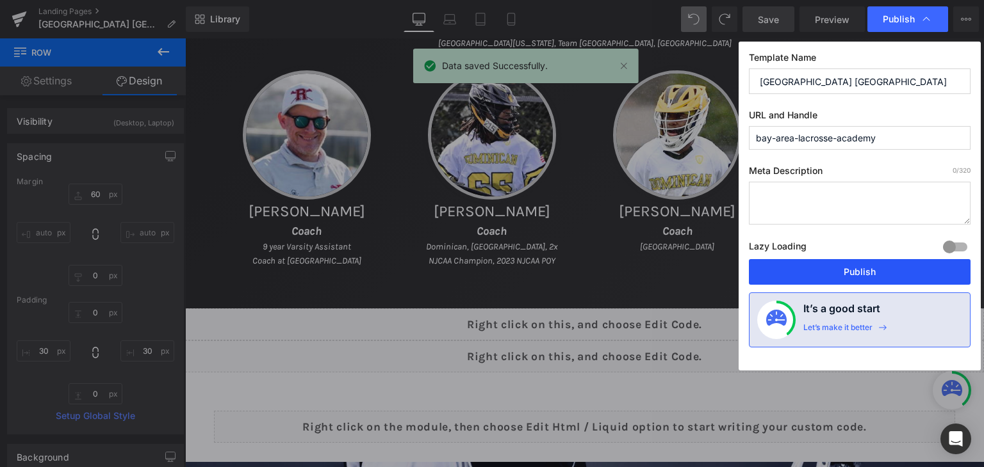
click at [857, 273] on button "Publish" at bounding box center [860, 272] width 222 height 26
